Goal: Use online tool/utility: Use online tool/utility

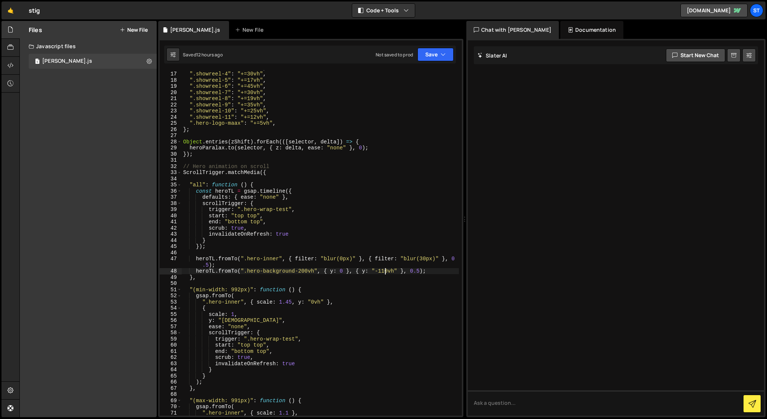
scroll to position [98, 0]
drag, startPoint x: 335, startPoint y: 302, endPoint x: 200, endPoint y: 301, distance: 134.7
click at [200, 301] on div "".showreel-3" : "+=20vh" , ".showreel-4" : "+=30vh" , ".showreel-5" : "+=17vh" …" at bounding box center [320, 243] width 277 height 357
click at [203, 303] on div "".showreel-3" : "+=20vh" , ".showreel-4" : "+=30vh" , ".showreel-5" : "+=17vh" …" at bounding box center [320, 242] width 277 height 345
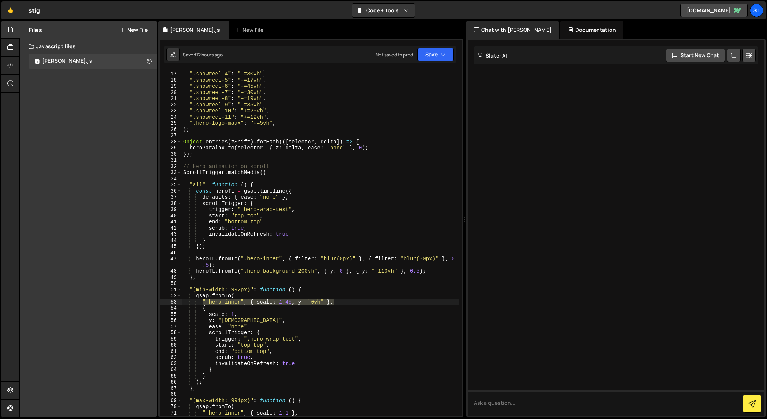
drag, startPoint x: 335, startPoint y: 302, endPoint x: 201, endPoint y: 302, distance: 133.6
click at [201, 302] on div "".showreel-3" : "+=20vh" , ".showreel-4" : "+=30vh" , ".showreel-5" : "+=17vh" …" at bounding box center [320, 243] width 277 height 357
click at [255, 295] on div "".showreel-3" : "+=20vh" , ".showreel-4" : "+=30vh" , ".showreel-5" : "+=17vh" …" at bounding box center [320, 243] width 277 height 357
type textarea "gsap.fromTo("
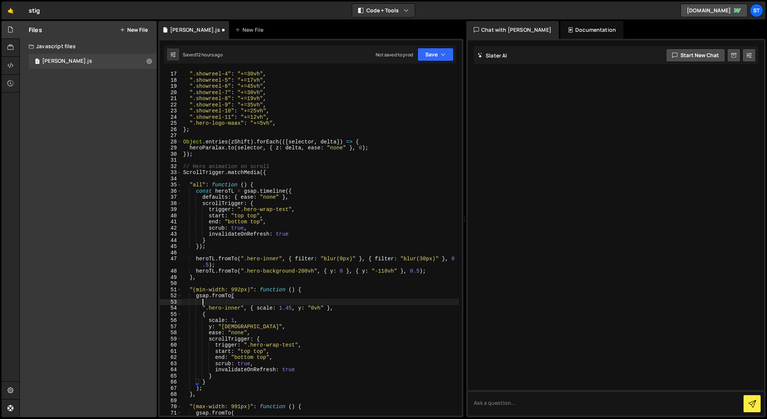
scroll to position [0, 1]
paste textarea "".hero-inner", { scale: 1.45, y: "0vh" },"
click at [200, 310] on div "".showreel-3" : "+=20vh" , ".showreel-4" : "+=30vh" , ".showreel-5" : "+=17vh" …" at bounding box center [320, 243] width 277 height 357
drag, startPoint x: 293, startPoint y: 302, endPoint x: 324, endPoint y: 300, distance: 30.7
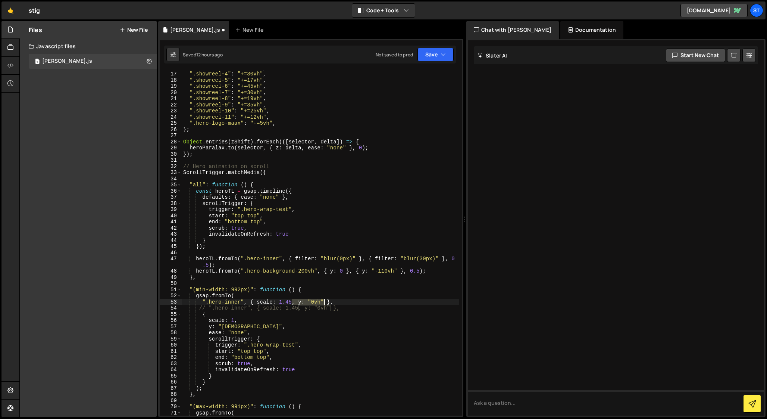
click at [324, 300] on div "".showreel-3" : "+=20vh" , ".showreel-4" : "+=30vh" , ".showreel-5" : "+=17vh" …" at bounding box center [320, 243] width 277 height 357
click at [204, 328] on div "".showreel-3" : "+=20vh" , ".showreel-4" : "+=30vh" , ".showreel-5" : "+=17vh" …" at bounding box center [320, 243] width 277 height 357
click at [212, 372] on div "".showreel-3" : "+=20vh" , ".showreel-4" : "+=30vh" , ".showreel-5" : "+=17vh" …" at bounding box center [320, 243] width 277 height 357
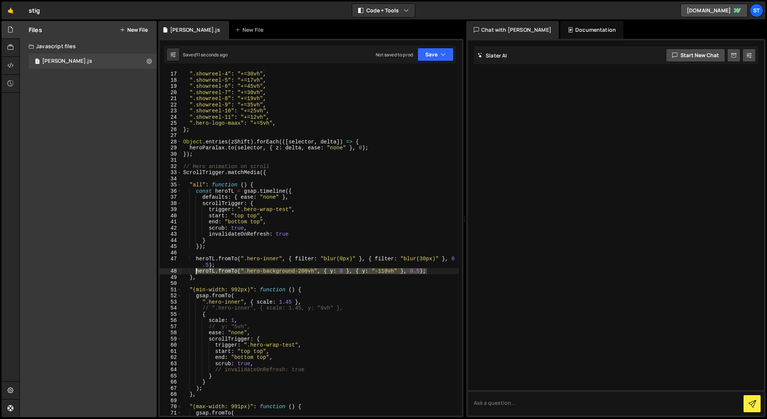
drag, startPoint x: 428, startPoint y: 271, endPoint x: 196, endPoint y: 273, distance: 232.8
click at [196, 273] on div "".showreel-3" : "+=20vh" , ".showreel-4" : "+=30vh" , ".showreel-5" : "+=17vh" …" at bounding box center [320, 243] width 277 height 357
type textarea "heroTL.fromTo(".hero-background-200vh", { y: 0 }, { y: "-110vh" }, 0.5);"
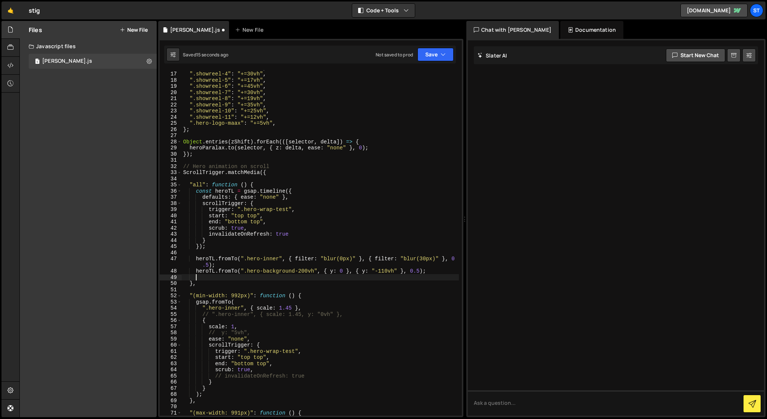
paste textarea "heroTL.fromTo(".hero-background-200vh", { y: 0 }, { y: "-110vh" }, 0.5);"
click at [196, 276] on div "".showreel-3" : "+=20vh" , ".showreel-4" : "+=30vh" , ".showreel-5" : "+=17vh" …" at bounding box center [320, 243] width 277 height 357
click at [299, 271] on div "".showreel-3" : "+=20vh" , ".showreel-4" : "+=30vh" , ".showreel-5" : "+=17vh" …" at bounding box center [320, 243] width 277 height 357
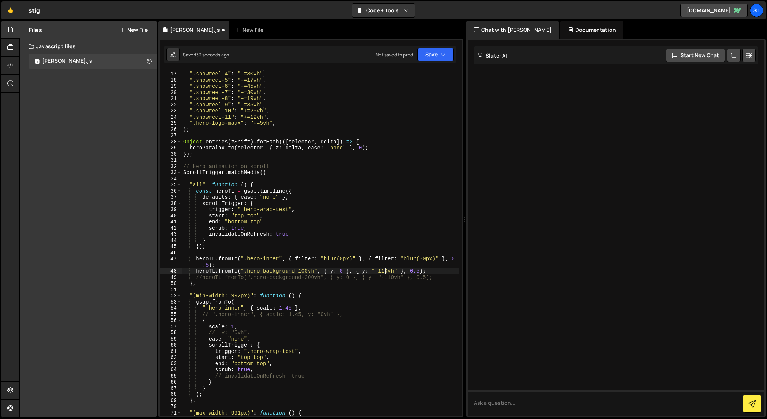
click at [384, 269] on div "".showreel-3" : "+=20vh" , ".showreel-4" : "+=30vh" , ".showreel-5" : "+=17vh" …" at bounding box center [320, 243] width 277 height 357
type textarea "heroTL.fromTo(".hero-background-100vh", { y: 0 }, { y: "-100vh" }, 0.5);"
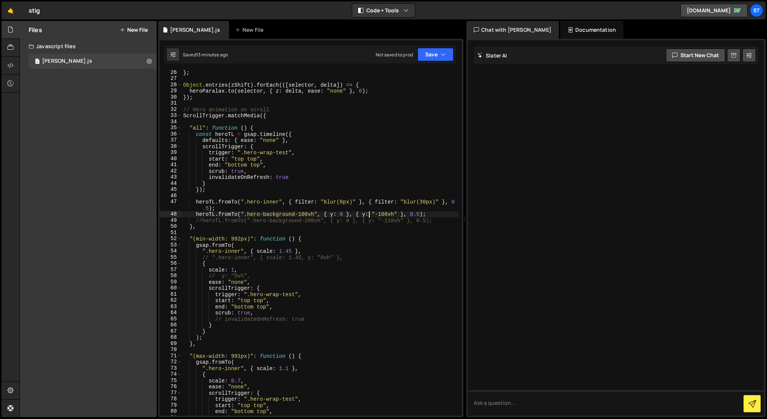
scroll to position [158, 0]
